Goal: Browse casually

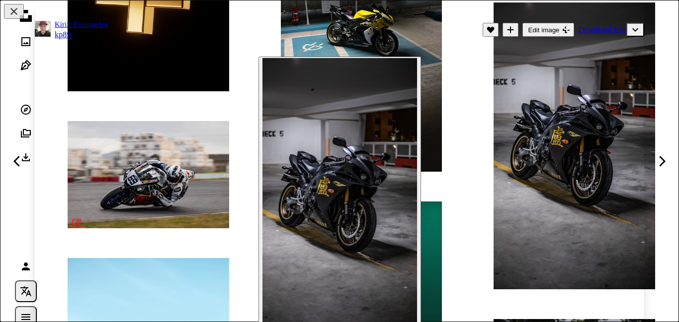
scroll to position [57, 0]
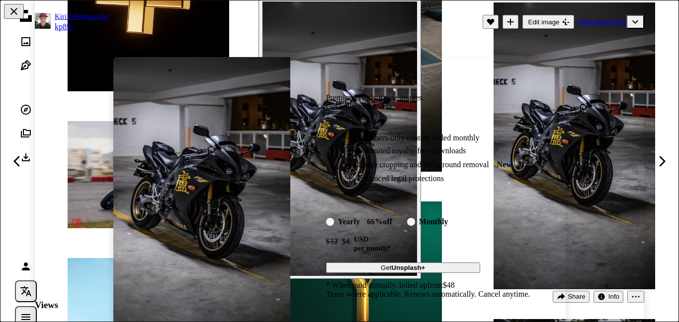
click at [560, 18] on div "An X shape Premium, ready to use images. Get unlimited access. A plus sign Memb…" at bounding box center [339, 161] width 679 height 322
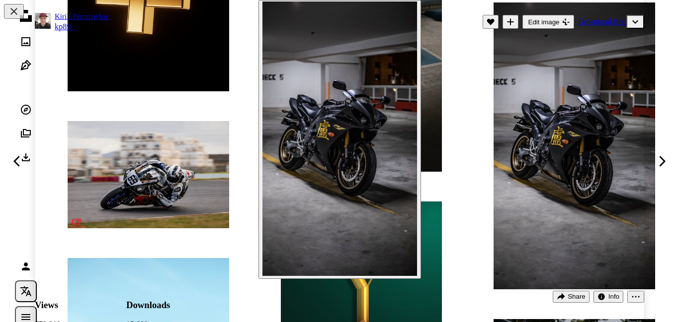
click at [560, 18] on button "Edit image Plus sign for Unsplash+" at bounding box center [548, 22] width 52 height 14
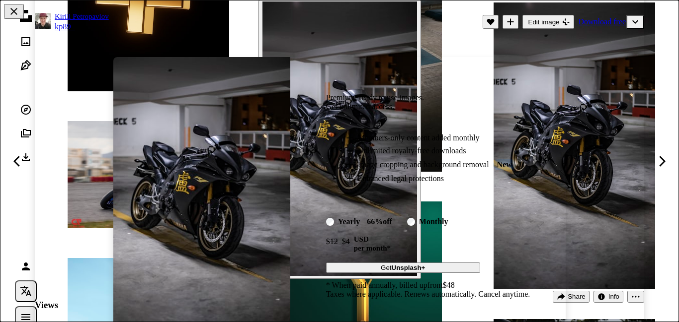
click at [287, 88] on img at bounding box center [201, 193] width 177 height 272
click at [539, 24] on div "An X shape Premium, ready to use images. Get unlimited access. A plus sign Memb…" at bounding box center [339, 161] width 679 height 322
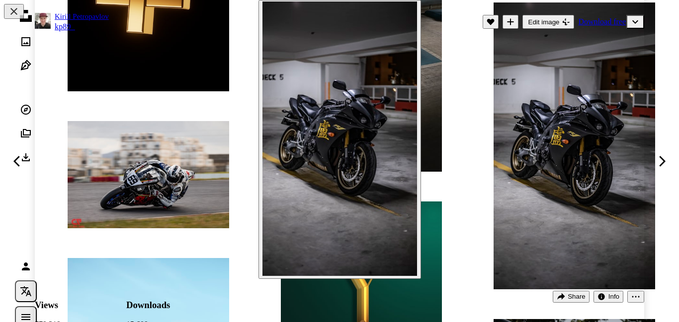
click at [490, 27] on button "A heart" at bounding box center [490, 22] width 16 height 14
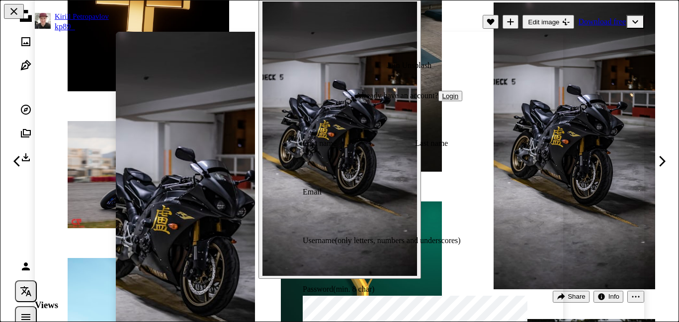
click at [498, 20] on div "An X shape Join Unsplash Already have an account? Login First name Last name Em…" at bounding box center [339, 161] width 679 height 322
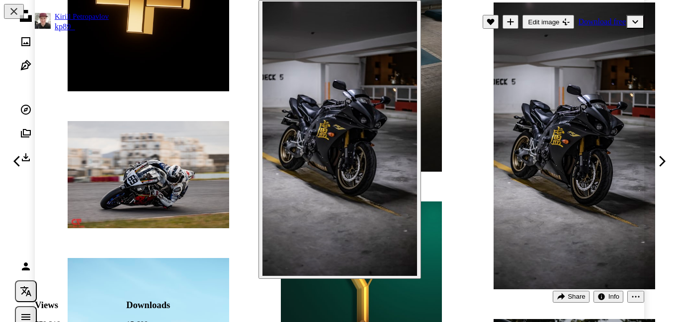
click at [489, 22] on icon "Like" at bounding box center [489, 22] width 7 height 6
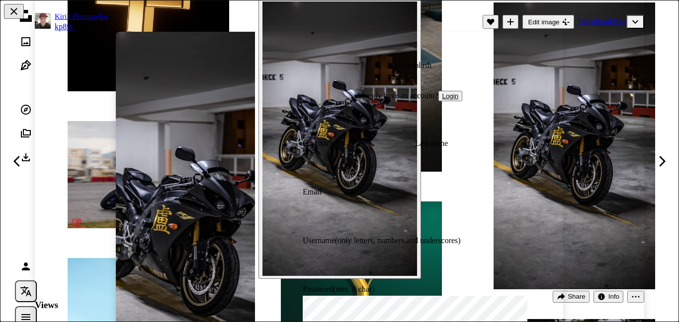
click at [662, 162] on div "An X shape Join Unsplash Already have an account? Login First name Last name Em…" at bounding box center [339, 161] width 679 height 322
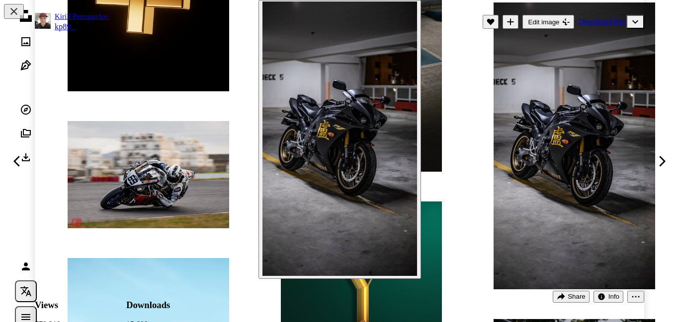
click at [662, 162] on icon "Chevron right" at bounding box center [661, 162] width 16 height 16
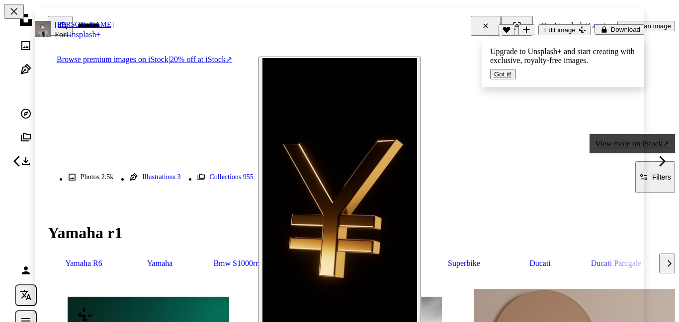
click at [661, 155] on icon "Chevron right" at bounding box center [661, 162] width 16 height 16
